Goal: Task Accomplishment & Management: Manage account settings

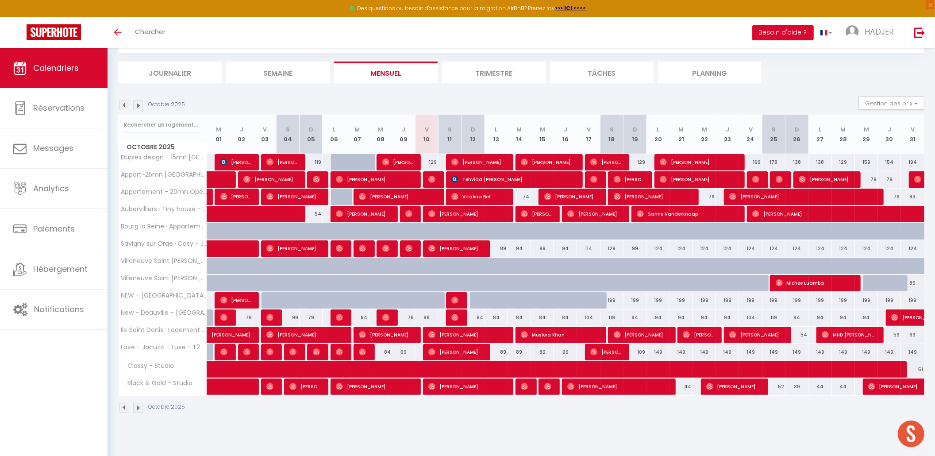
scroll to position [48, 0]
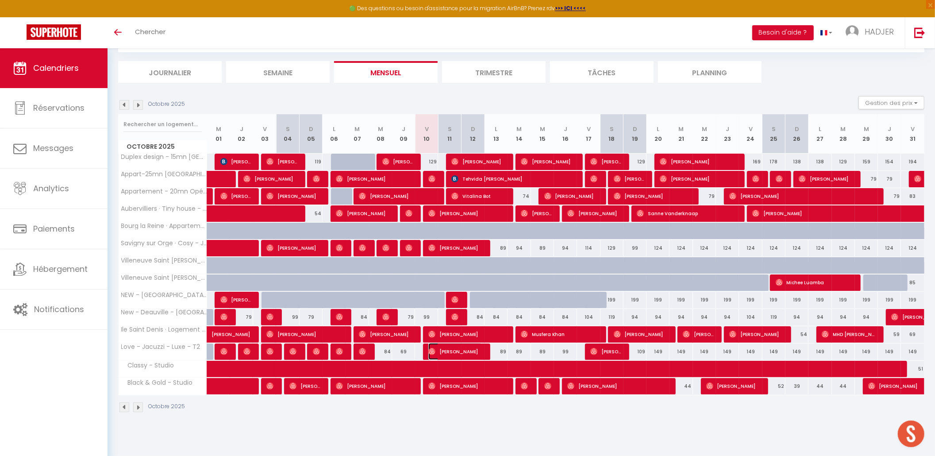
click at [430, 357] on span "[PERSON_NAME]" at bounding box center [455, 351] width 54 height 17
select select "OK"
select select "0"
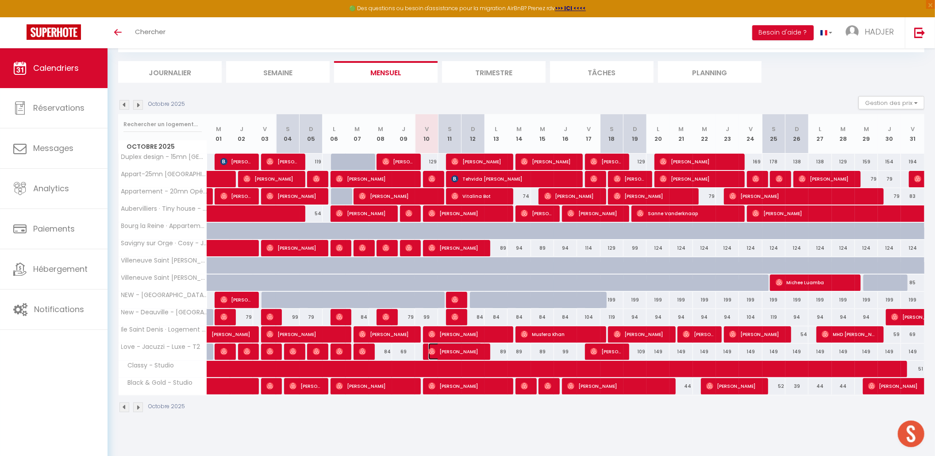
select select "1"
select select
